Goal: Navigation & Orientation: Go to known website

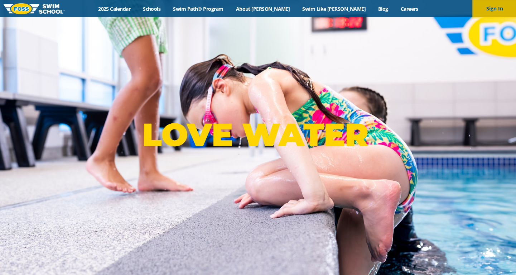
click at [497, 12] on button "Sign In" at bounding box center [494, 8] width 43 height 17
click at [503, 11] on button "Sign In" at bounding box center [494, 8] width 43 height 17
